Goal: Find contact information: Find contact information

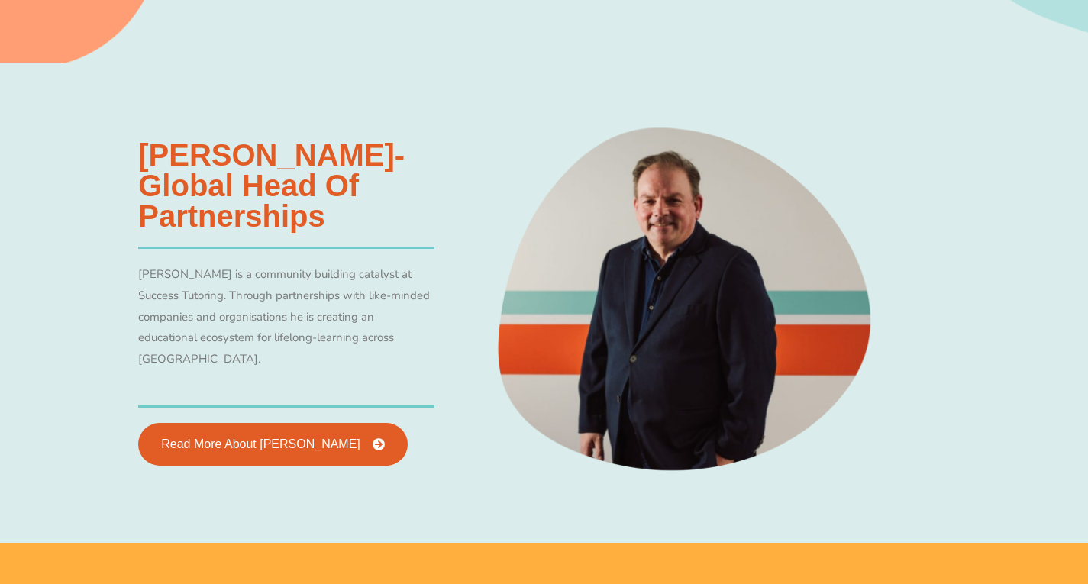
scroll to position [2801, 0]
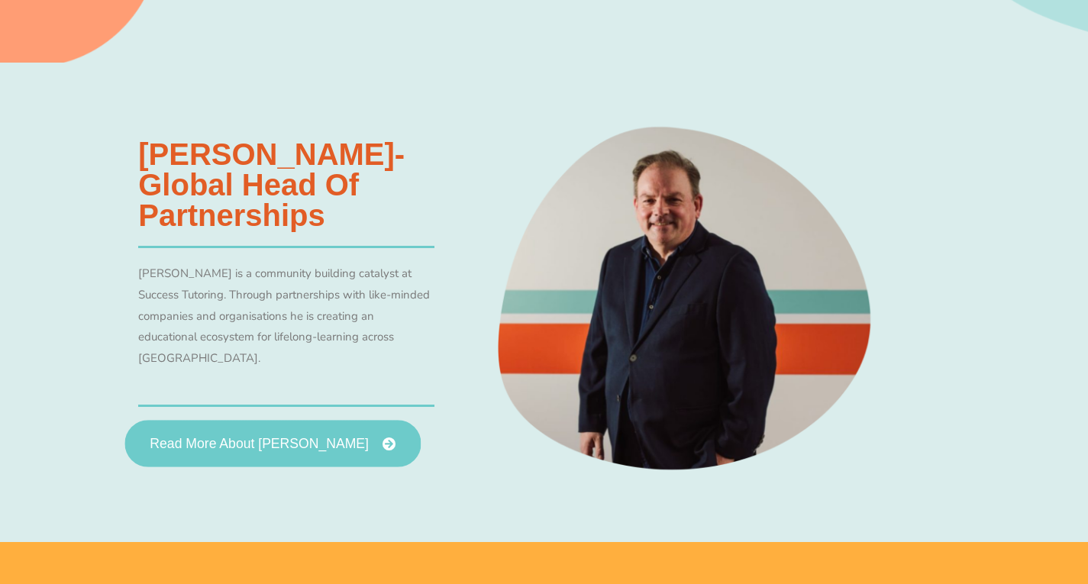
click at [179, 428] on link "Read More About Allan Menagh" at bounding box center [273, 444] width 296 height 47
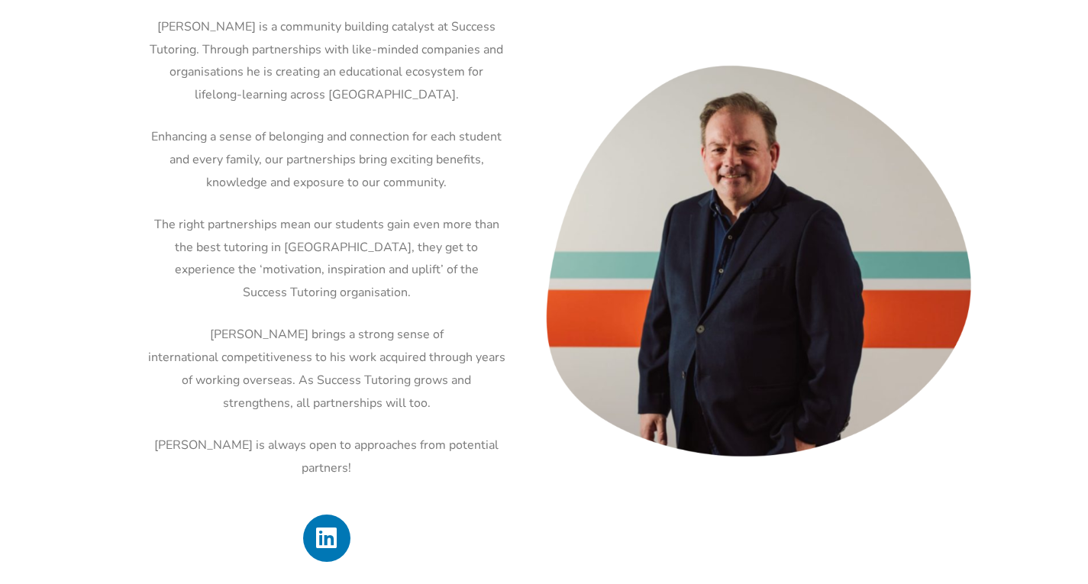
scroll to position [664, 0]
click at [310, 514] on span "Linkedin" at bounding box center [326, 537] width 47 height 47
click at [320, 525] on icon at bounding box center [327, 537] width 24 height 24
